Goal: Transaction & Acquisition: Purchase product/service

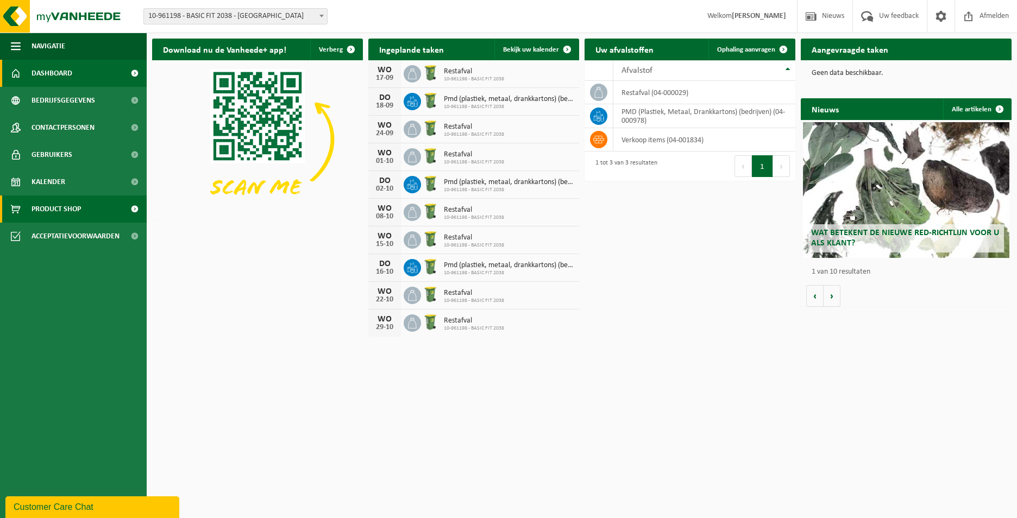
click at [92, 217] on link "Product Shop" at bounding box center [73, 209] width 147 height 27
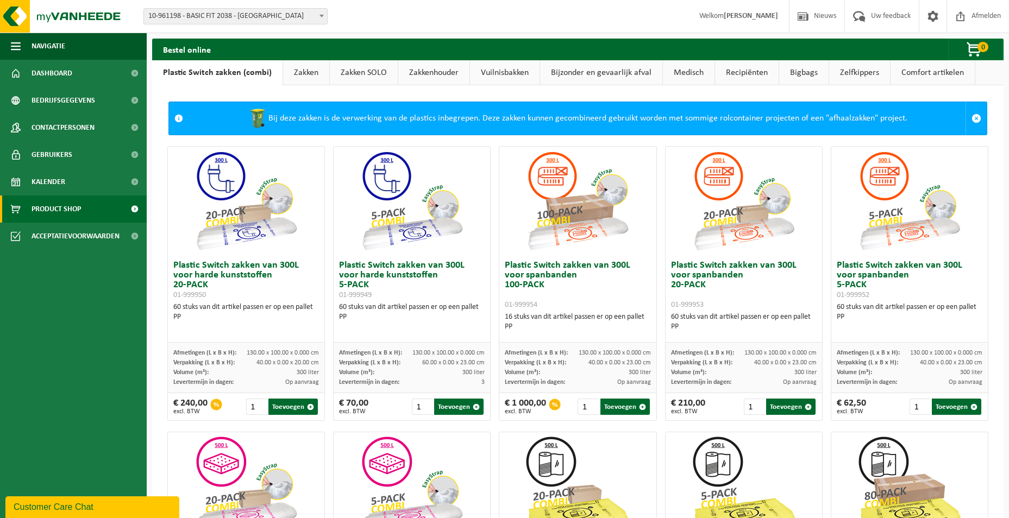
click at [306, 66] on link "Zakken" at bounding box center [306, 72] width 46 height 25
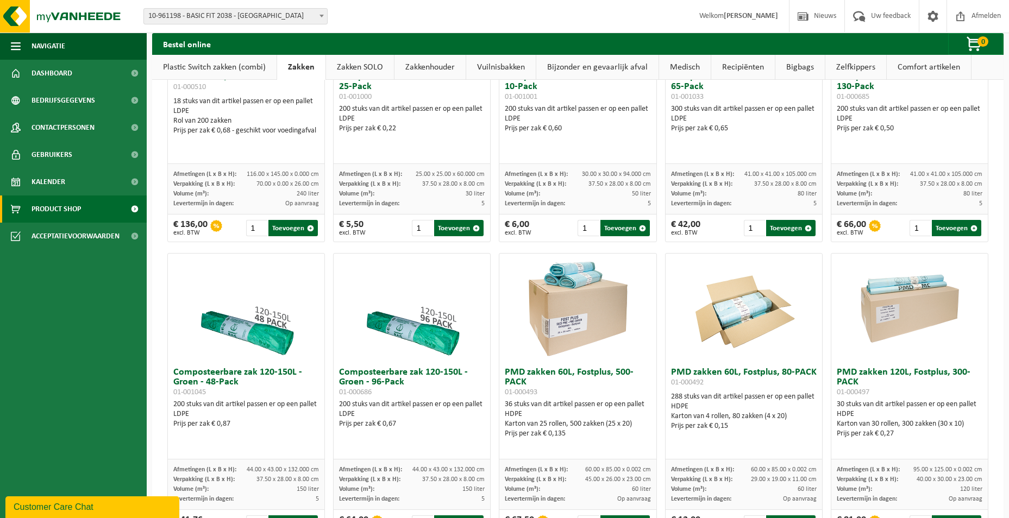
scroll to position [597, 0]
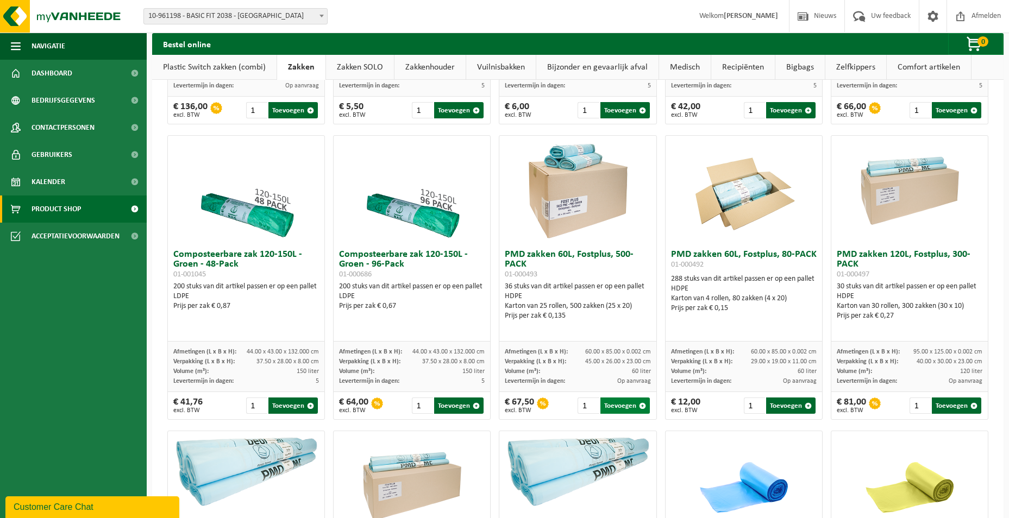
drag, startPoint x: 624, startPoint y: 405, endPoint x: 633, endPoint y: 390, distance: 17.3
click at [624, 404] on button "Toevoegen" at bounding box center [624, 406] width 49 height 16
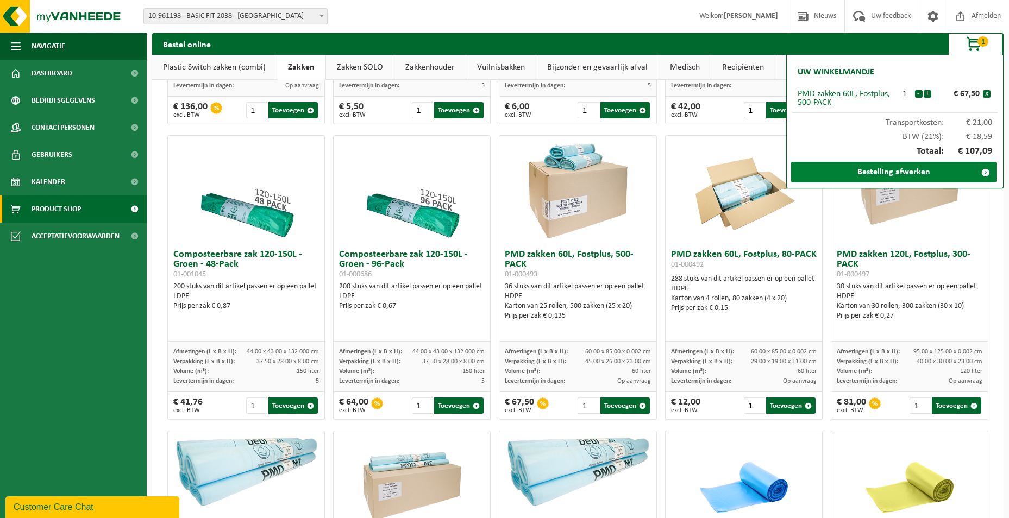
click at [862, 177] on link "Bestelling afwerken" at bounding box center [893, 172] width 205 height 21
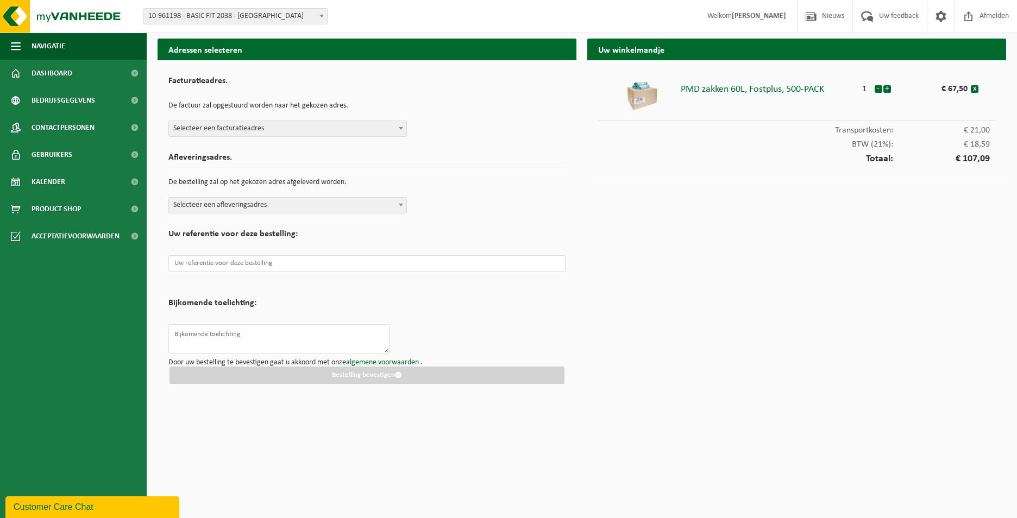
click at [296, 135] on span "Selecteer een facturatieadres" at bounding box center [287, 128] width 237 height 15
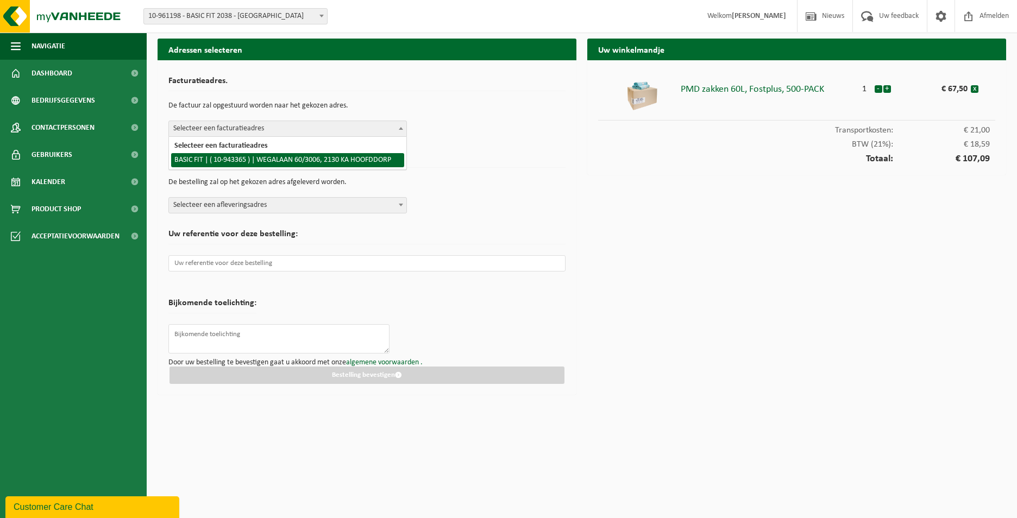
select select "140248"
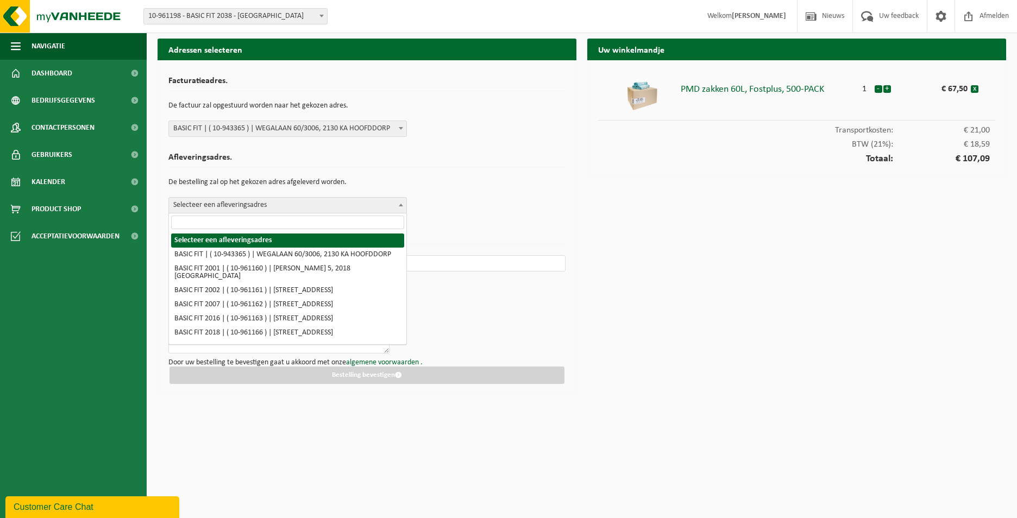
click at [305, 206] on span "Selecteer een afleveringsadres" at bounding box center [287, 205] width 237 height 15
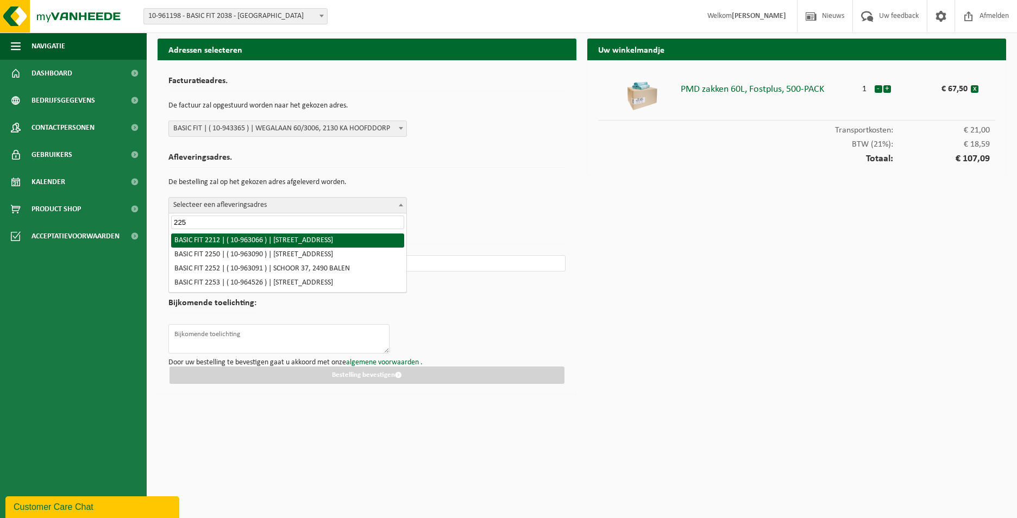
type input "2259"
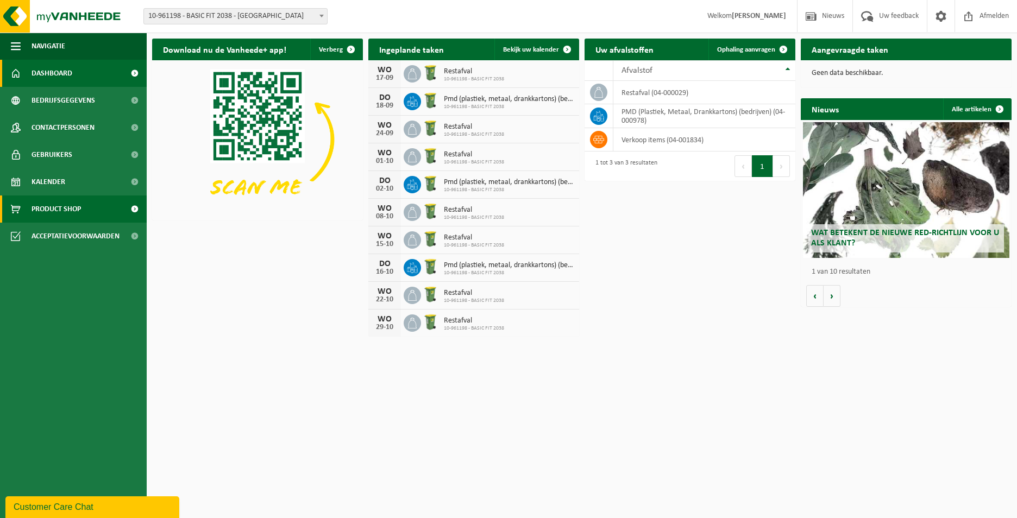
click at [59, 210] on span "Product Shop" at bounding box center [56, 209] width 49 height 27
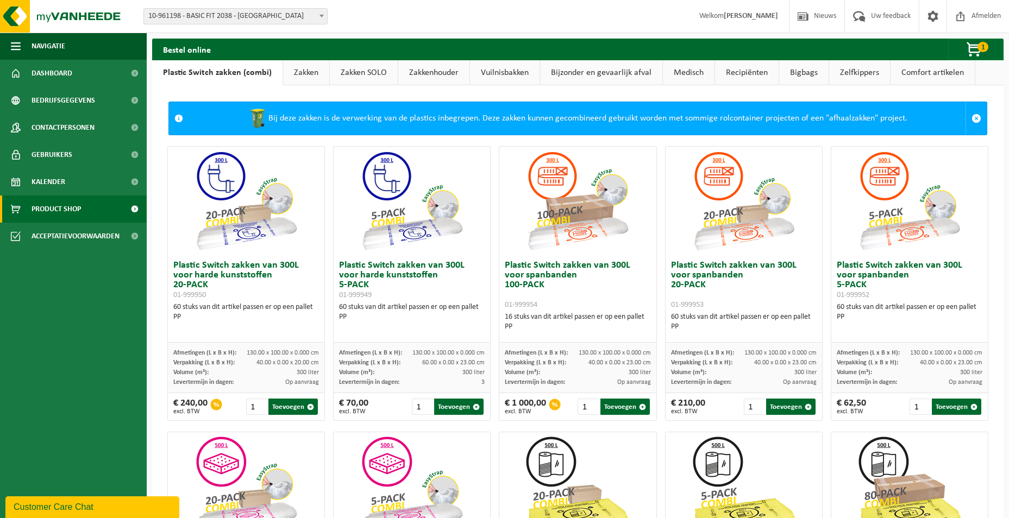
click at [308, 63] on link "Zakken" at bounding box center [306, 72] width 46 height 25
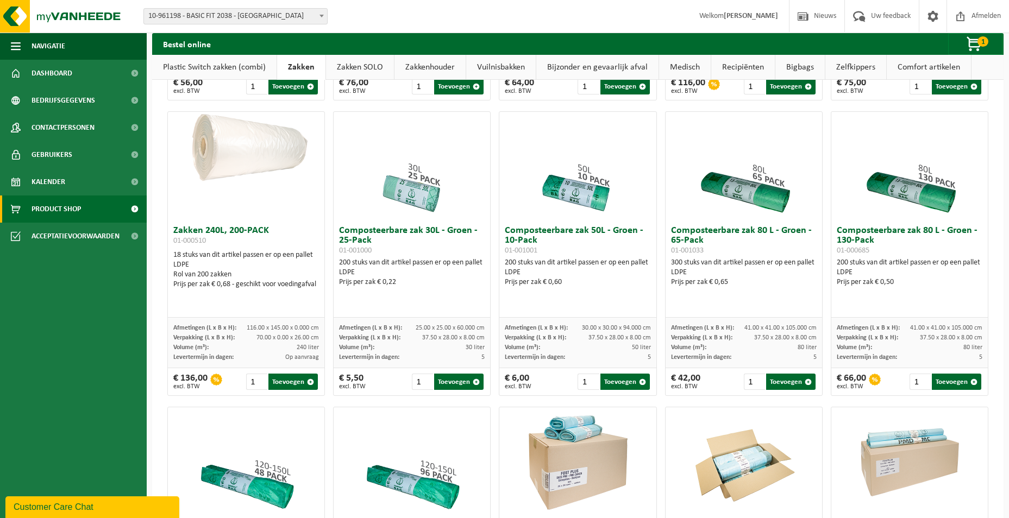
scroll to position [652, 0]
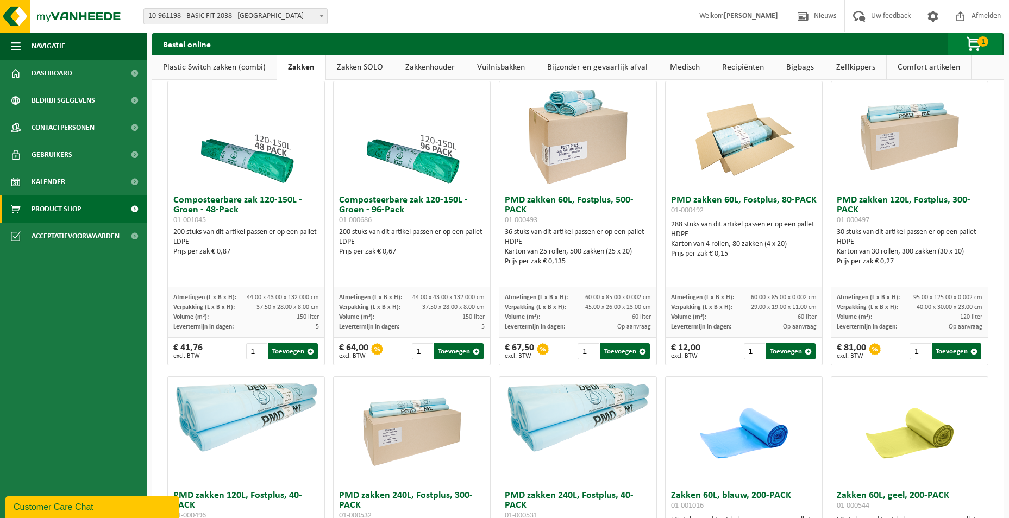
click at [969, 41] on span "button" at bounding box center [974, 45] width 54 height 22
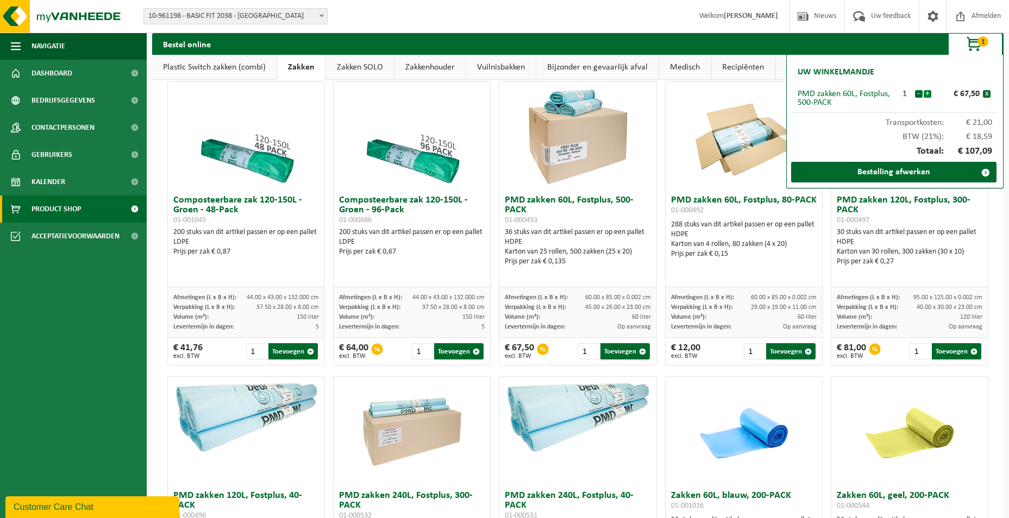
click at [928, 92] on button "+" at bounding box center [927, 94] width 8 height 8
click at [928, 91] on button "+" at bounding box center [927, 94] width 8 height 8
click at [917, 91] on button "-" at bounding box center [919, 94] width 8 height 8
click at [923, 162] on link "Bestelling afwerken" at bounding box center [893, 172] width 205 height 21
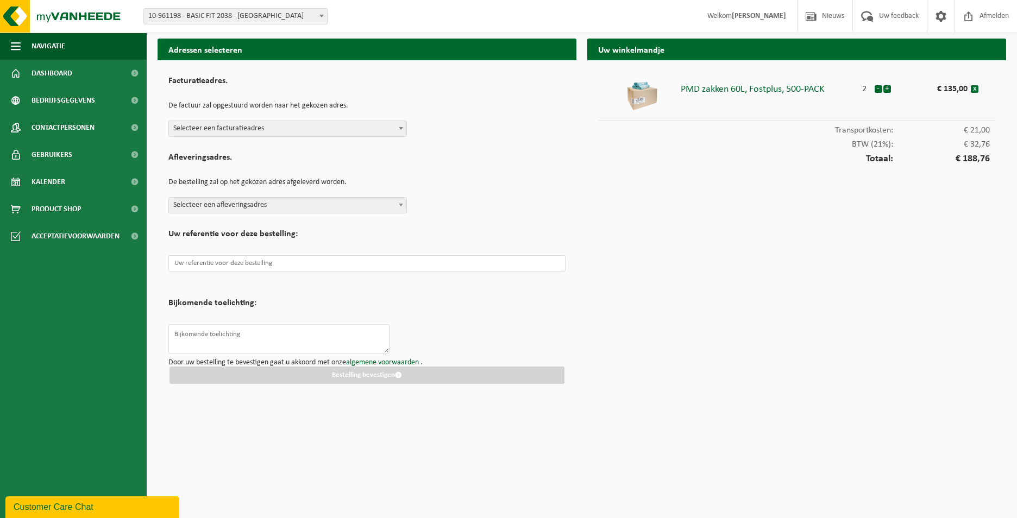
click at [335, 127] on span "Selecteer een facturatieadres" at bounding box center [287, 128] width 237 height 15
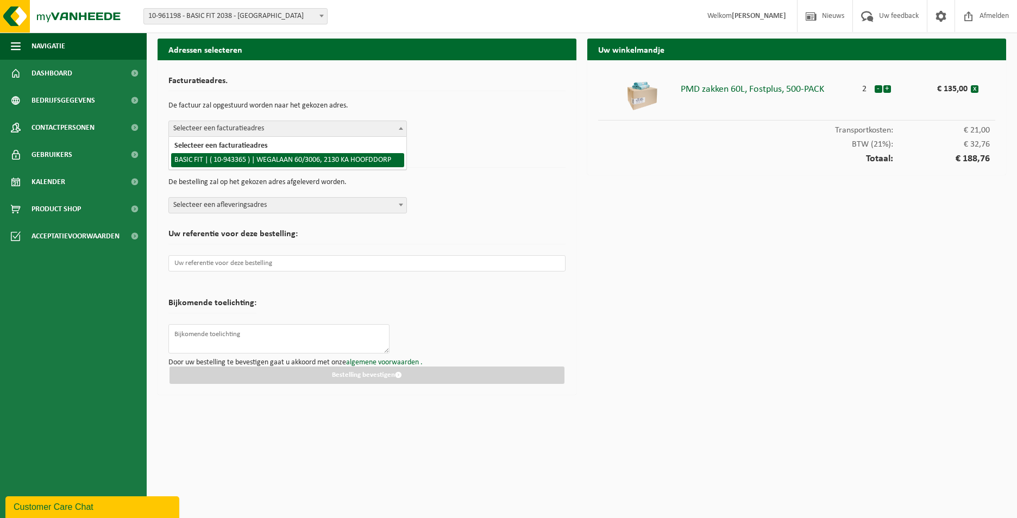
select select "140248"
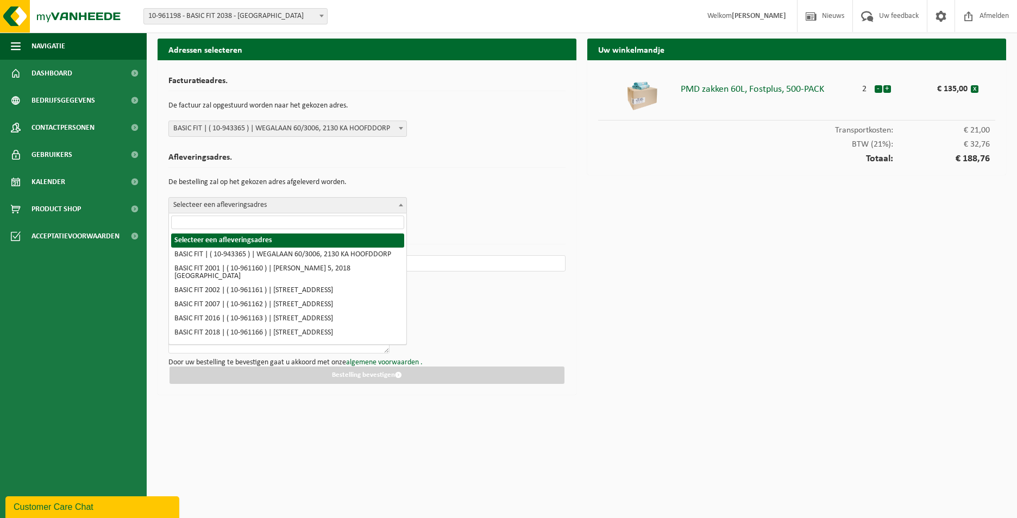
click at [345, 210] on span "Selecteer een afleveringsadres" at bounding box center [287, 205] width 237 height 15
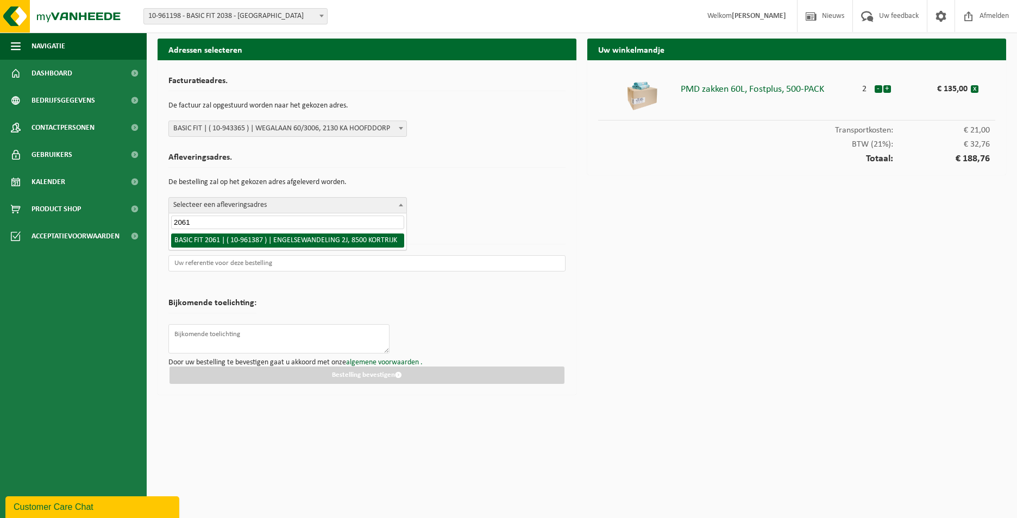
type input "2061"
select select "150043"
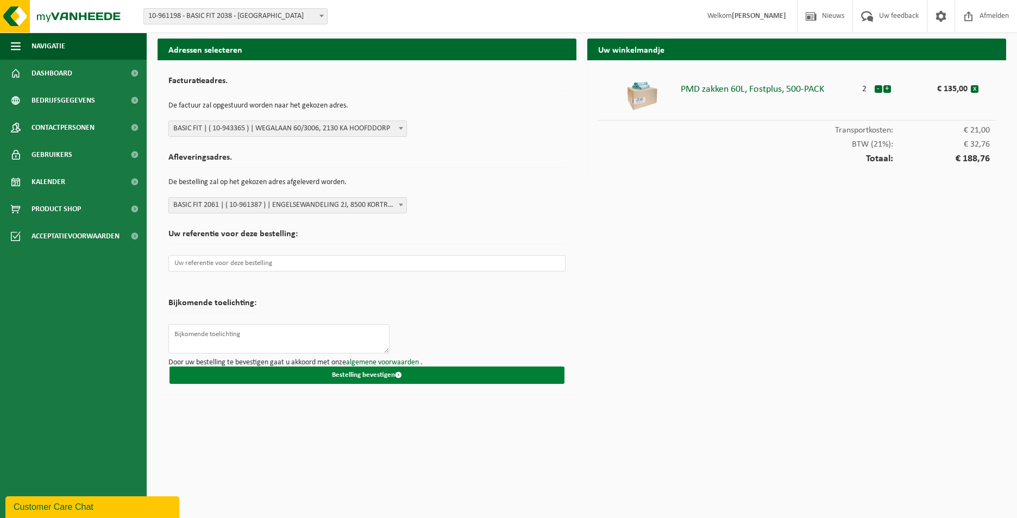
click at [398, 376] on span "submit" at bounding box center [398, 374] width 7 height 7
